Goal: Task Accomplishment & Management: Manage account settings

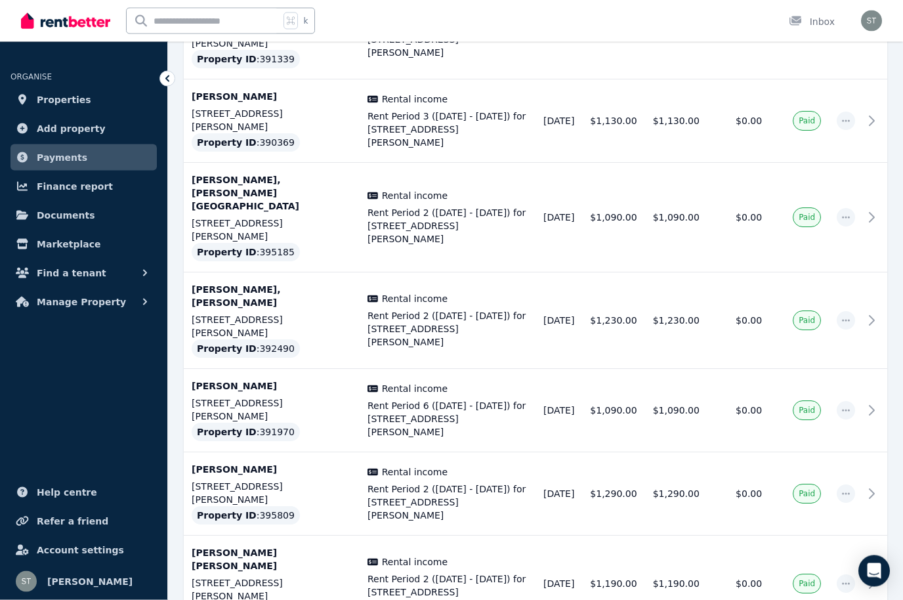
scroll to position [3663, 0]
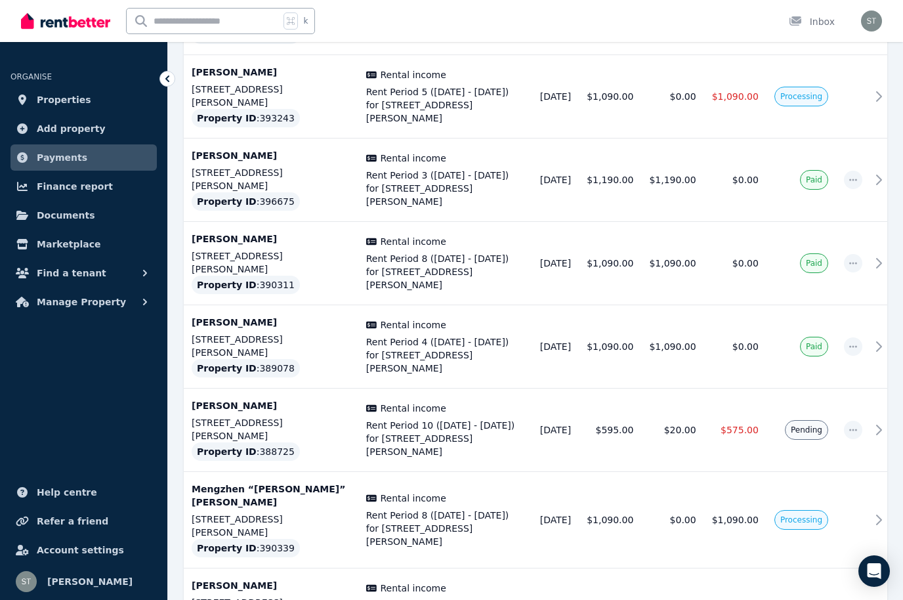
scroll to position [1615, 0]
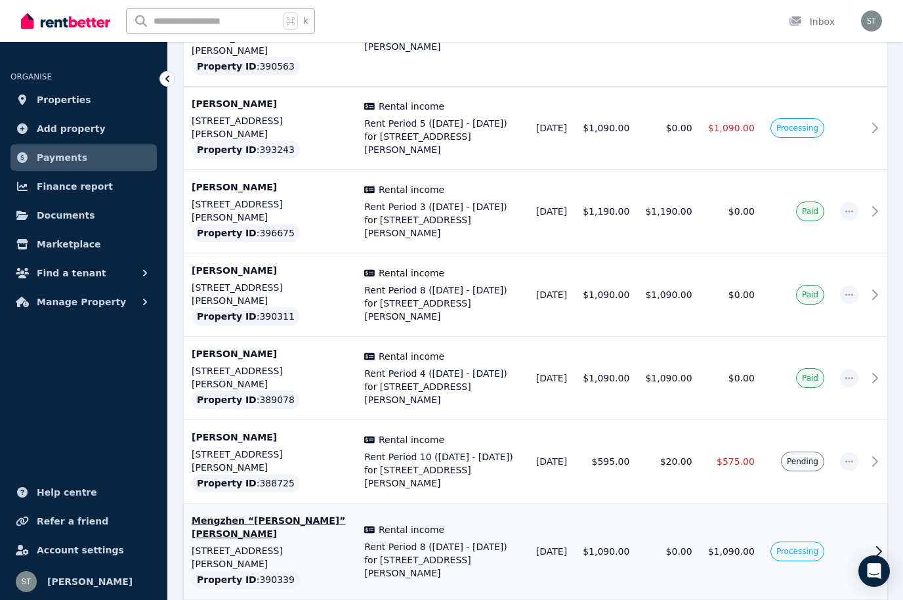
click at [855, 503] on td at bounding box center [849, 551] width 34 height 96
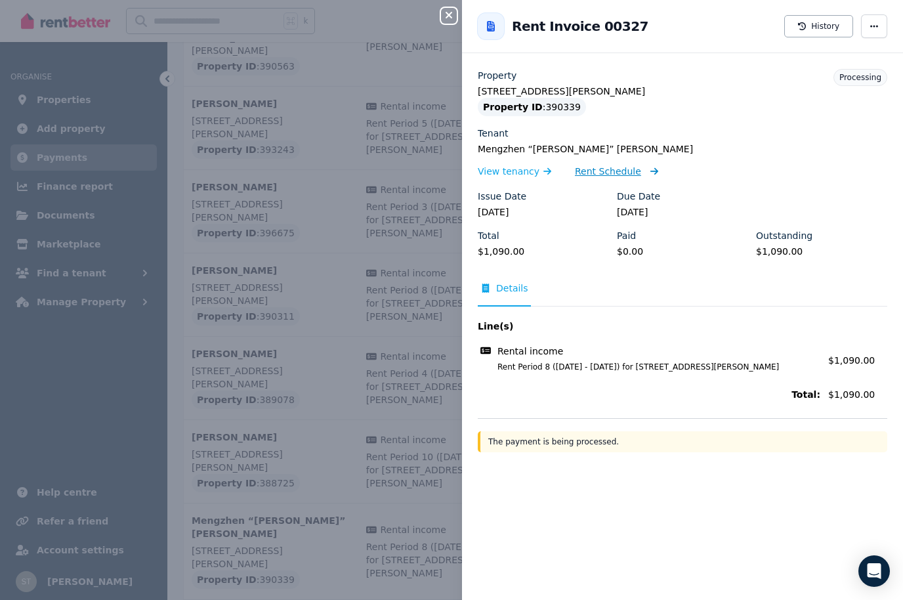
click at [611, 173] on span "Rent Schedule" at bounding box center [608, 171] width 66 height 13
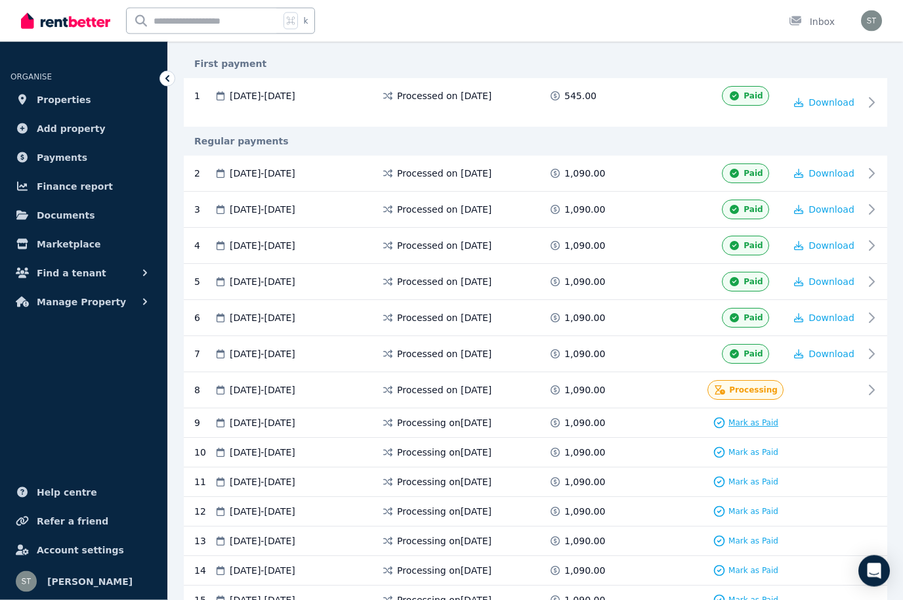
scroll to position [266, 0]
click at [760, 428] on span "Mark as Paid" at bounding box center [753, 422] width 50 height 10
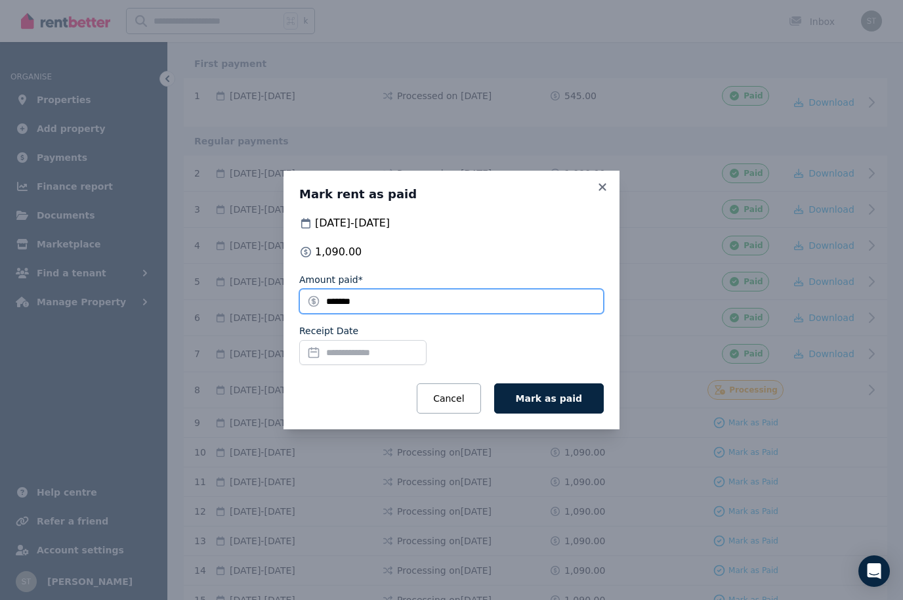
click at [373, 314] on input "*******" at bounding box center [451, 301] width 304 height 25
type input "*"
type input "***"
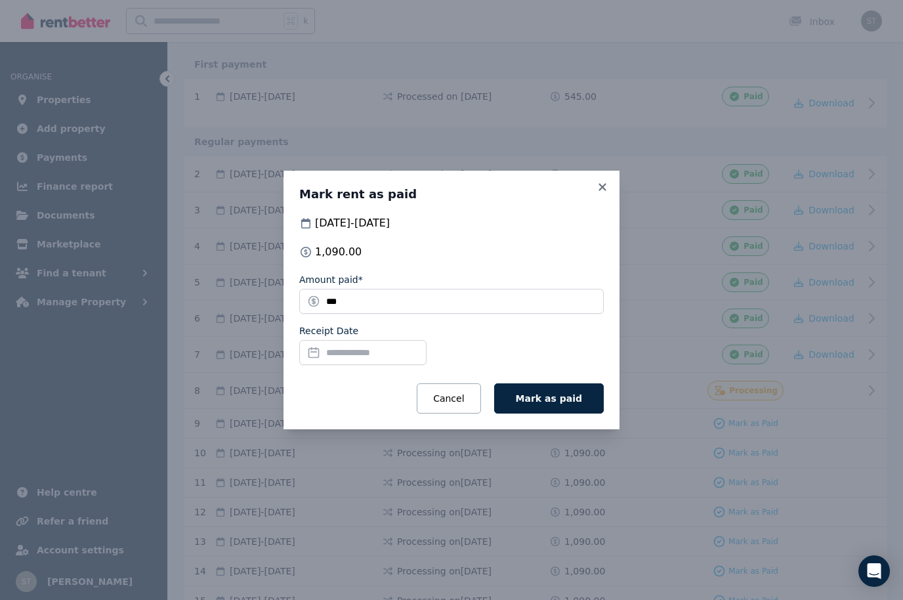
click at [306, 365] on input "Receipt Date" at bounding box center [362, 352] width 127 height 25
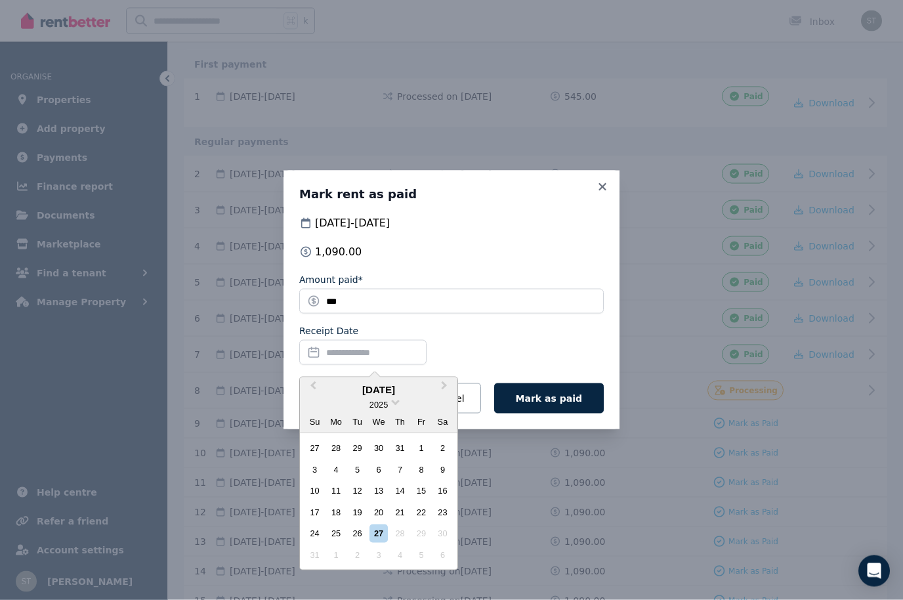
scroll to position [266, 0]
click at [381, 542] on div "27" at bounding box center [378, 533] width 18 height 18
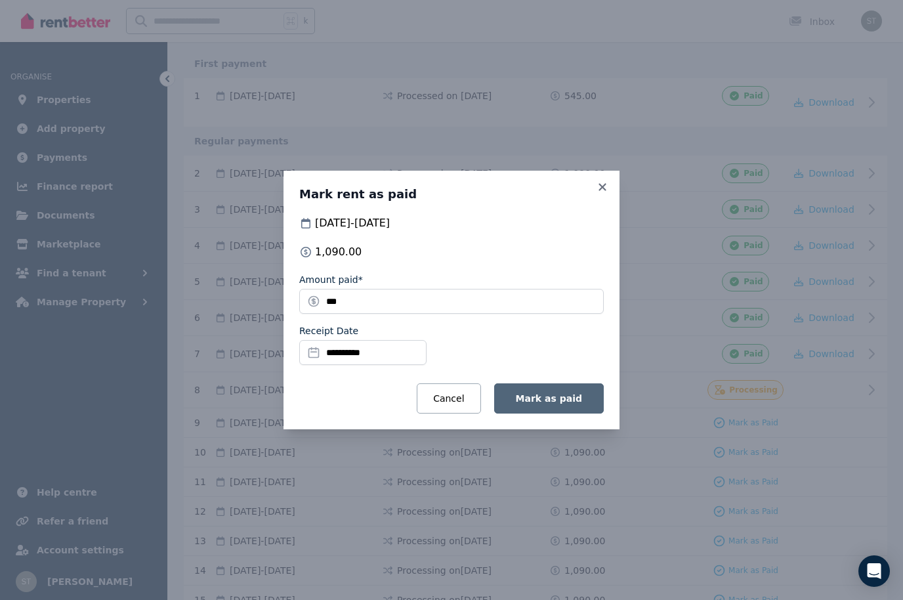
click at [554, 403] on span "Mark as paid" at bounding box center [549, 398] width 66 height 10
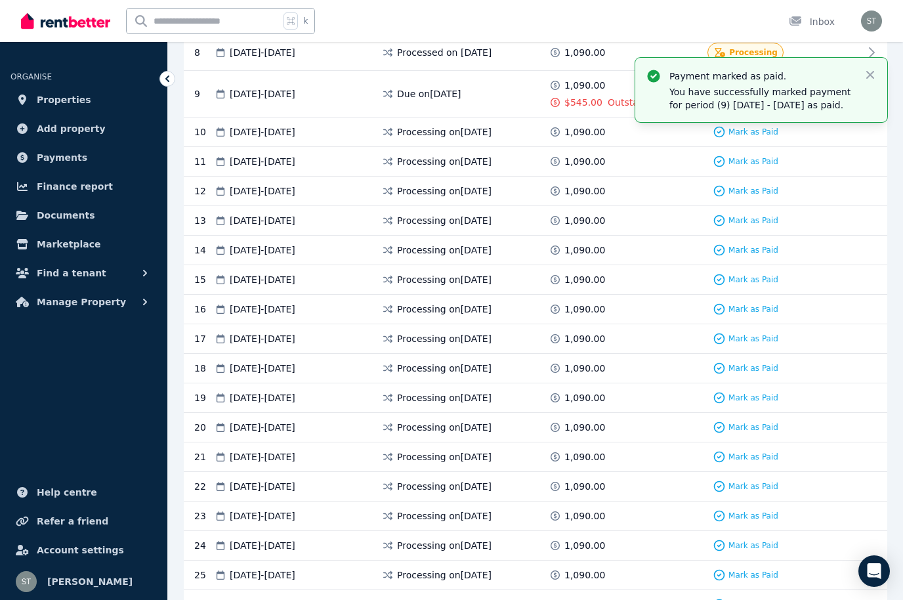
scroll to position [589, 0]
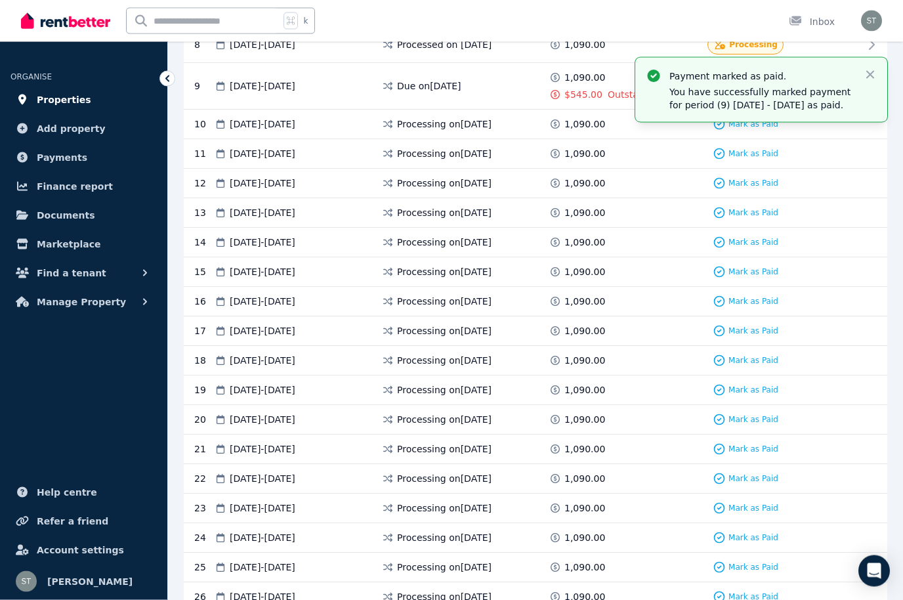
click at [62, 100] on span "Properties" at bounding box center [64, 100] width 54 height 16
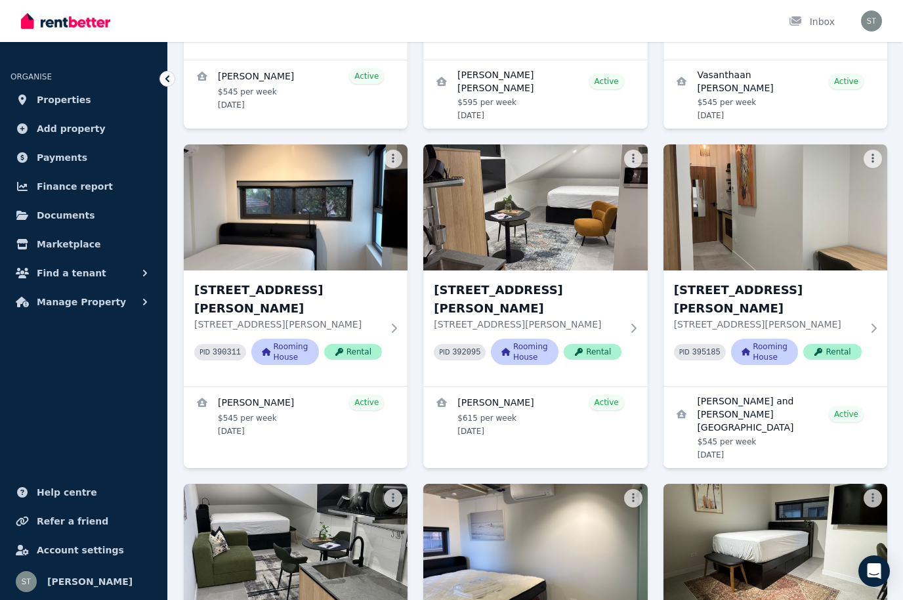
scroll to position [1364, 0]
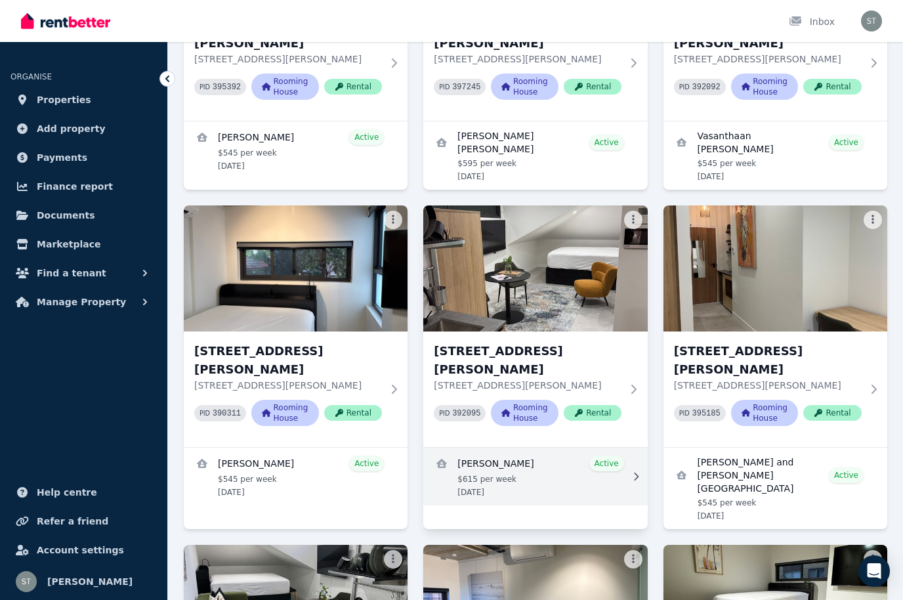
click at [550, 447] on link "View details for Hamish Deo" at bounding box center [535, 476] width 224 height 58
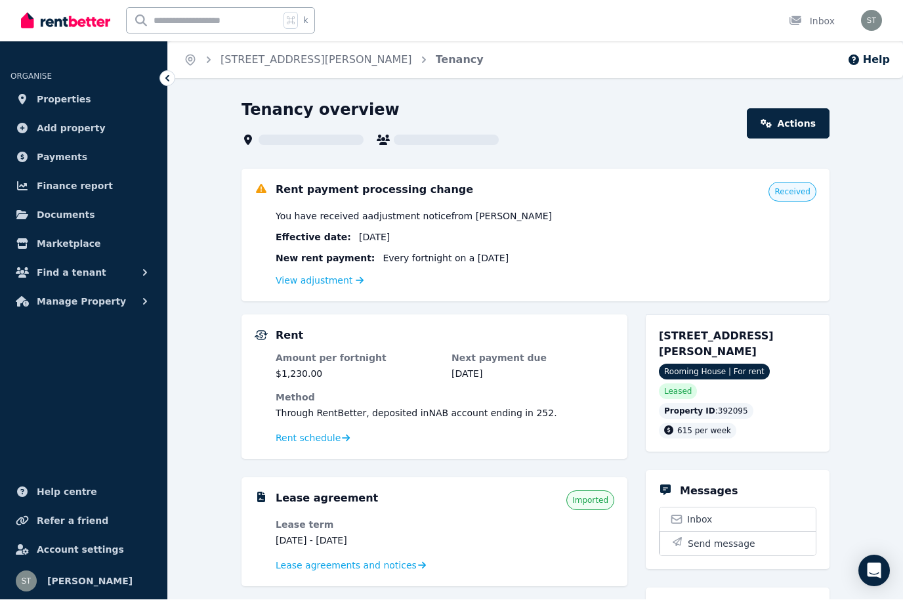
scroll to position [1, 0]
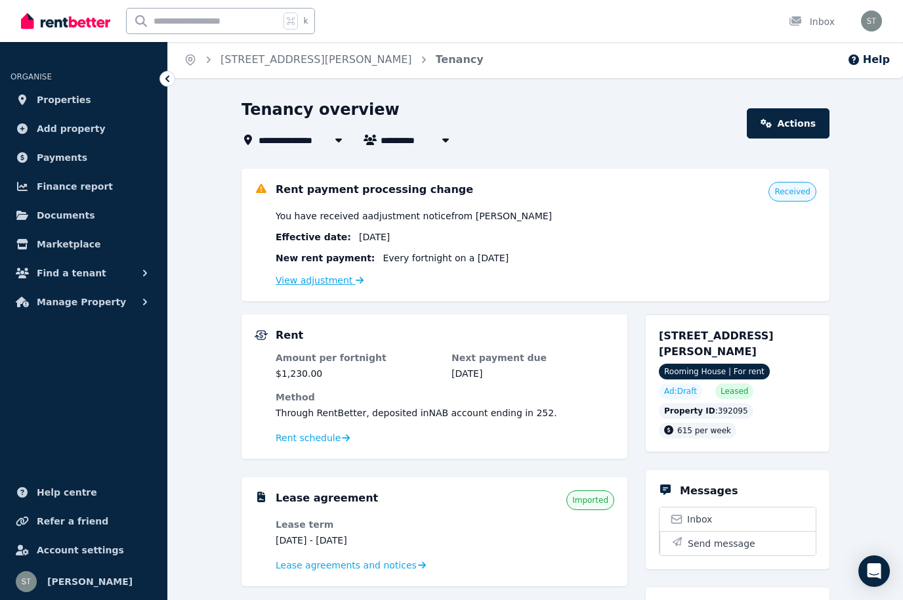
click at [317, 284] on link "View adjustment" at bounding box center [320, 280] width 88 height 10
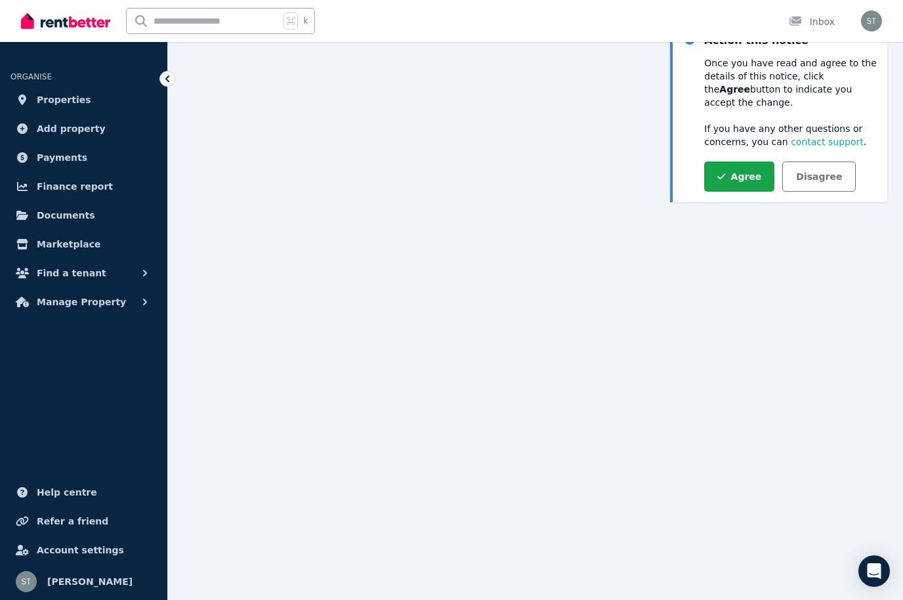
scroll to position [146, 0]
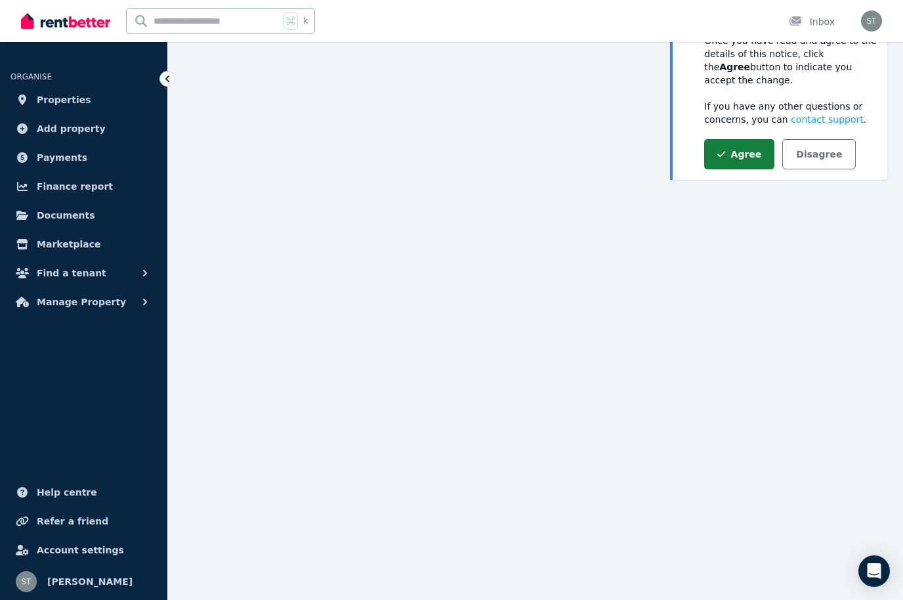
click at [741, 150] on button "Agree" at bounding box center [739, 154] width 70 height 30
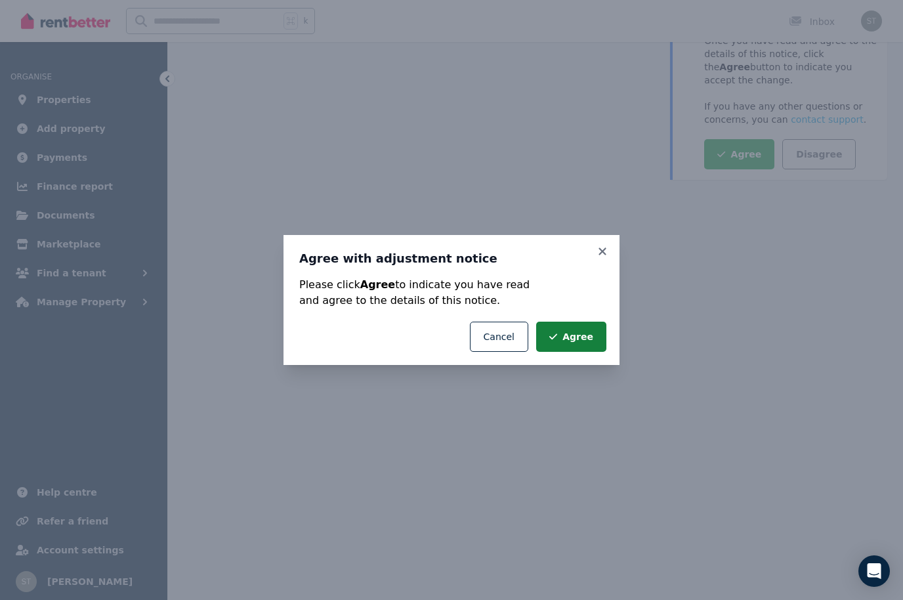
click at [577, 337] on button "Agree" at bounding box center [571, 336] width 70 height 30
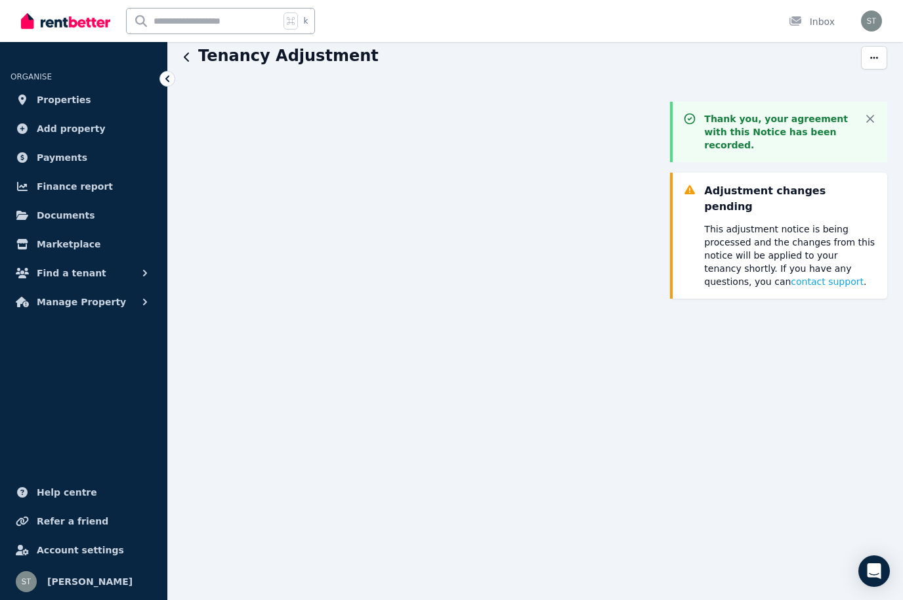
scroll to position [0, 0]
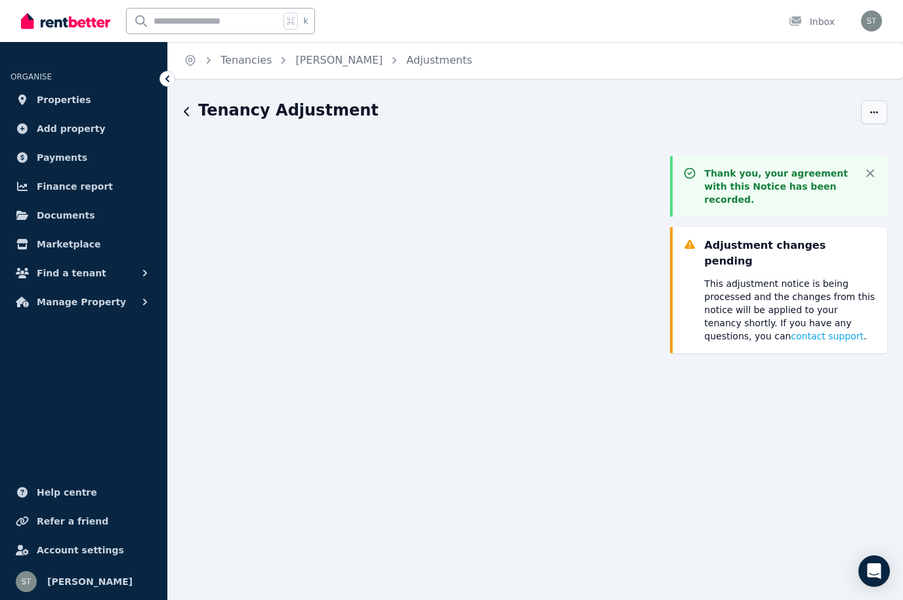
click at [877, 113] on icon "button" at bounding box center [874, 112] width 10 height 9
click at [778, 155] on span "History" at bounding box center [818, 150] width 115 height 16
click at [90, 276] on span "Find a tenant" at bounding box center [72, 273] width 70 height 16
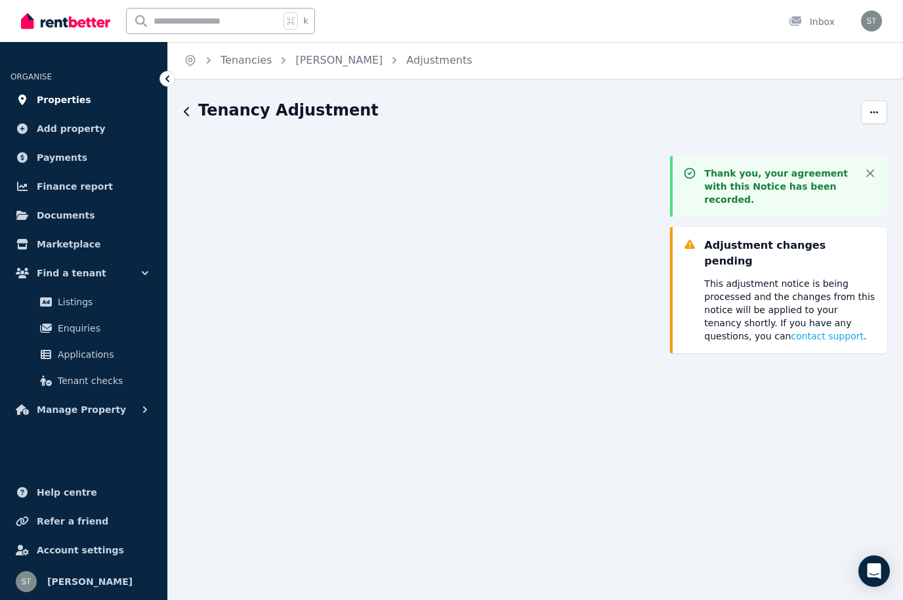
click at [71, 96] on span "Properties" at bounding box center [64, 100] width 54 height 16
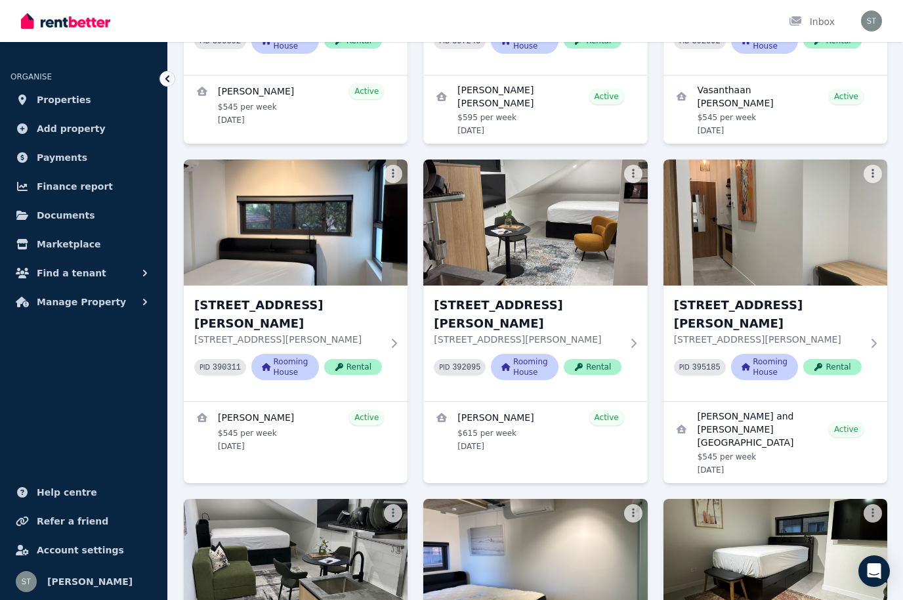
scroll to position [1387, 0]
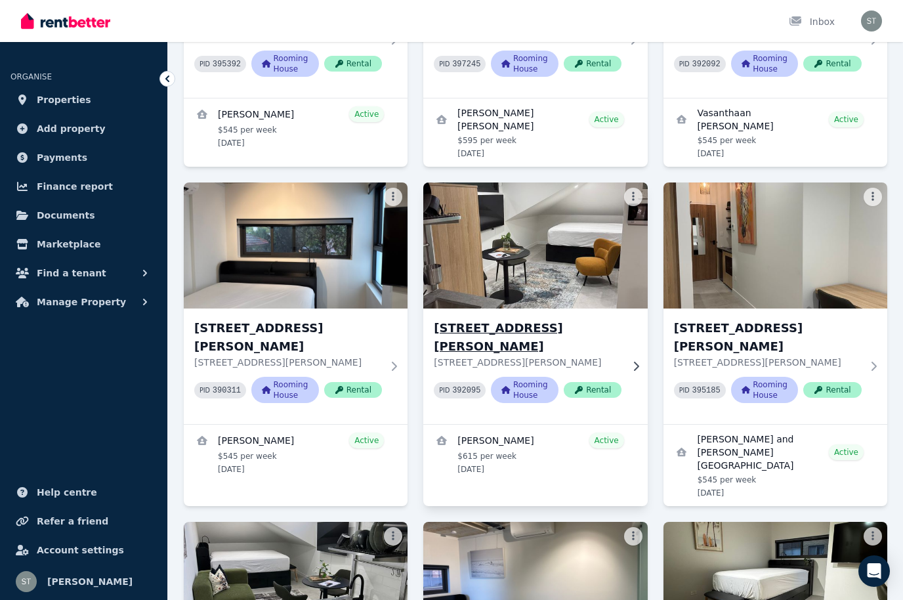
click at [557, 211] on img at bounding box center [535, 245] width 235 height 133
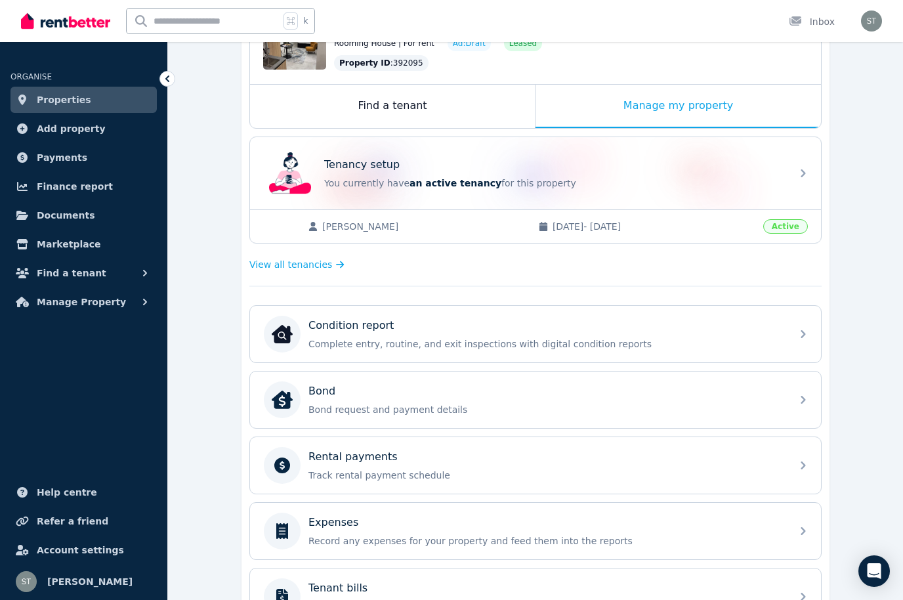
scroll to position [214, 0]
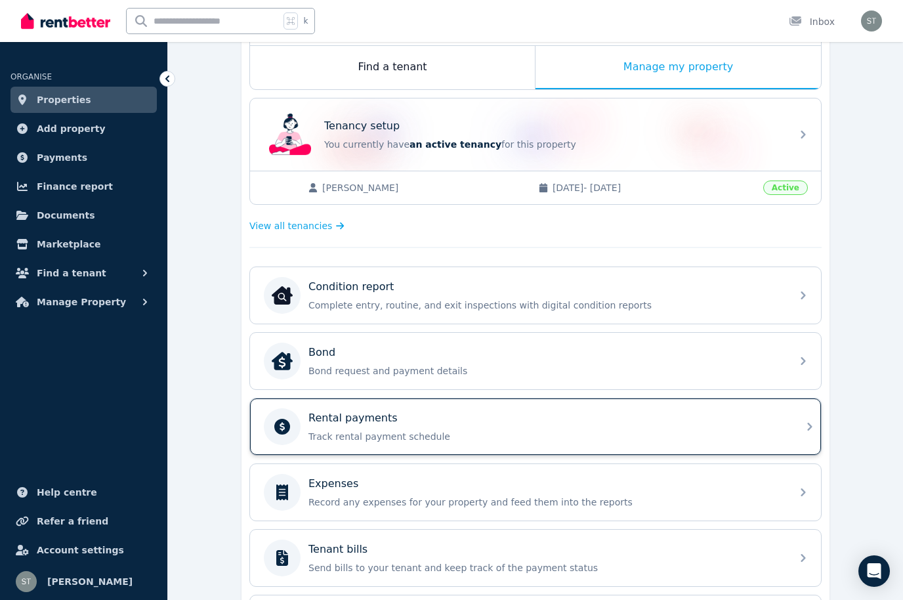
click at [735, 430] on p "Track rental payment schedule" at bounding box center [545, 436] width 475 height 13
